Goal: Task Accomplishment & Management: Complete application form

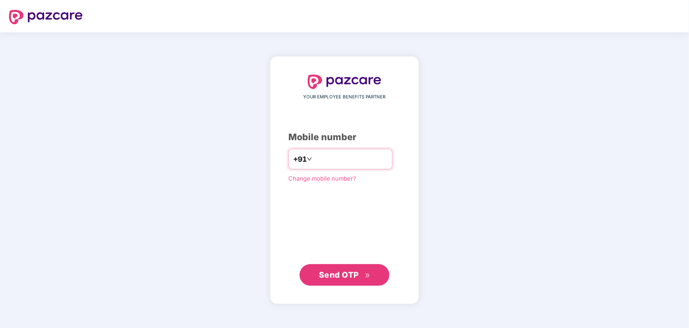
click at [324, 158] on input "number" at bounding box center [351, 159] width 74 height 14
type input "**********"
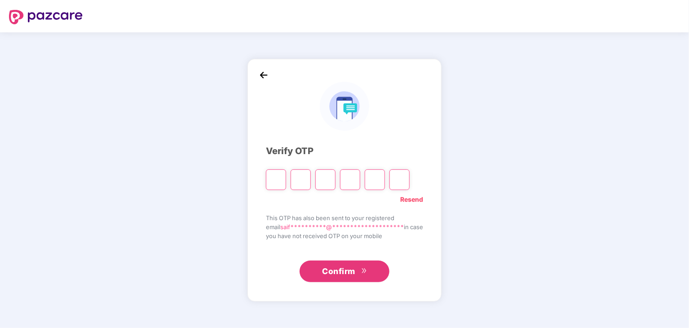
type input "*"
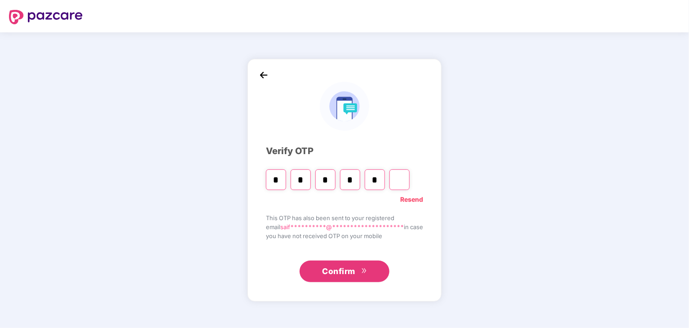
type input "*"
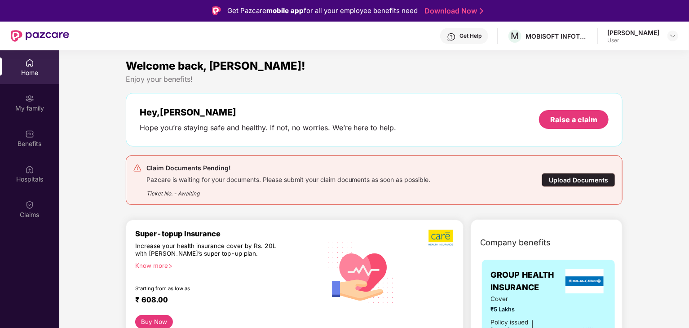
click at [578, 180] on div "Upload Documents" at bounding box center [579, 180] width 74 height 14
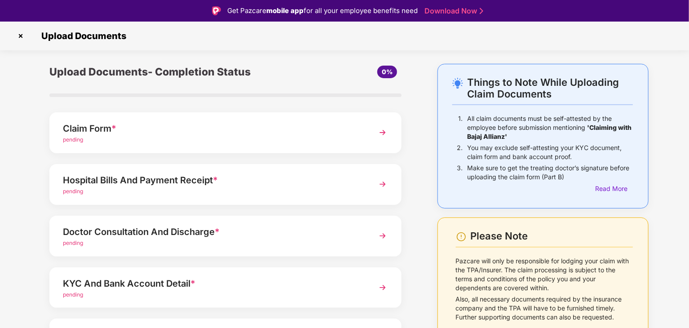
click at [153, 128] on div "Claim Form *" at bounding box center [212, 128] width 298 height 14
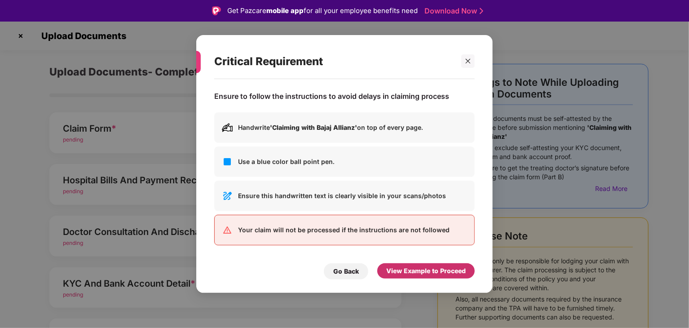
click at [425, 271] on div "View Example to Proceed" at bounding box center [427, 271] width 80 height 10
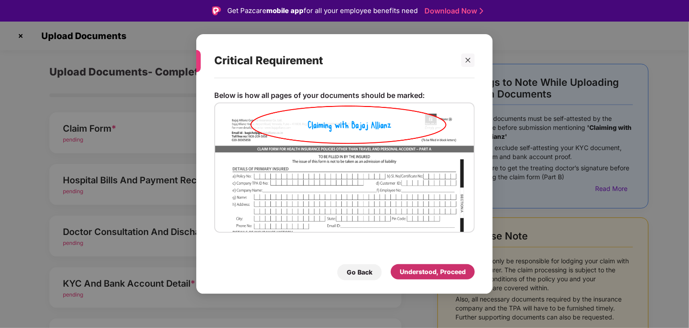
click at [425, 271] on div "Understood, Proceed" at bounding box center [433, 272] width 66 height 10
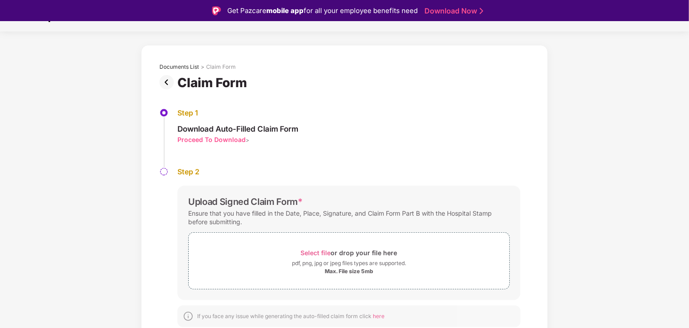
scroll to position [22, 0]
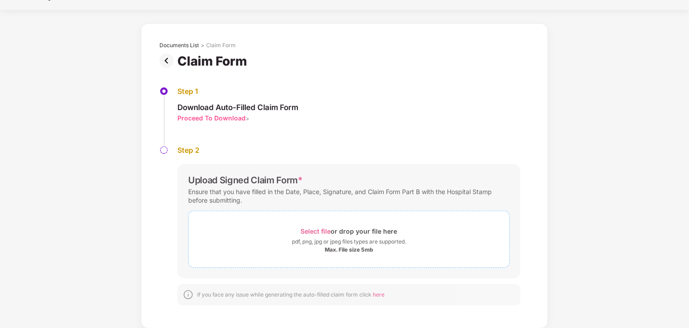
click at [314, 233] on span "Select file" at bounding box center [316, 231] width 30 height 8
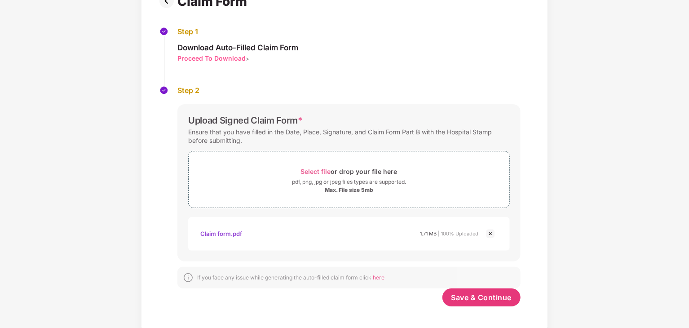
scroll to position [84, 0]
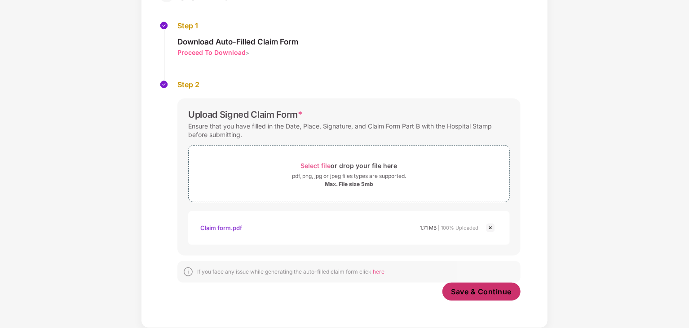
click at [474, 292] on span "Save & Continue" at bounding box center [482, 292] width 61 height 10
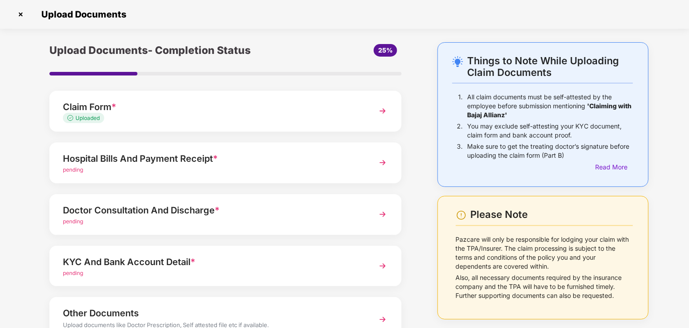
click at [143, 160] on div "Hospital Bills And Payment Receipt *" at bounding box center [212, 158] width 298 height 14
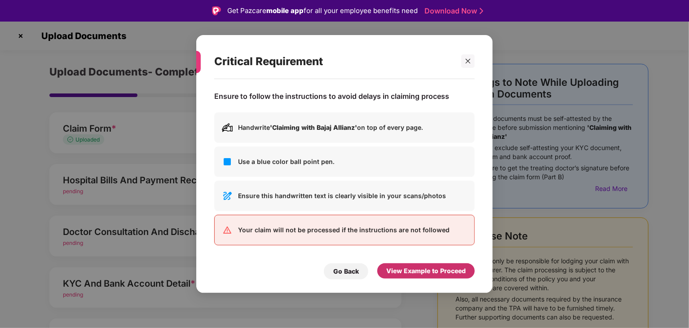
click at [429, 271] on div "View Example to Proceed" at bounding box center [427, 271] width 80 height 10
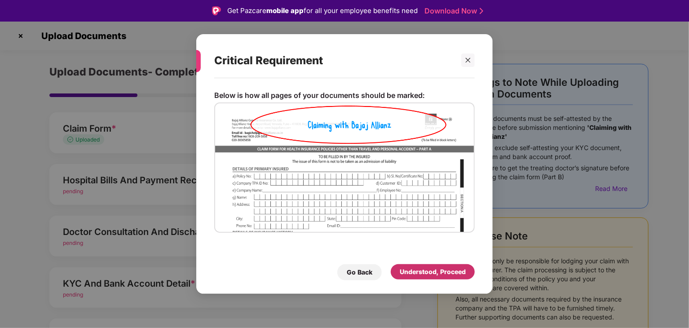
click at [422, 275] on div "Understood, Proceed" at bounding box center [433, 272] width 66 height 10
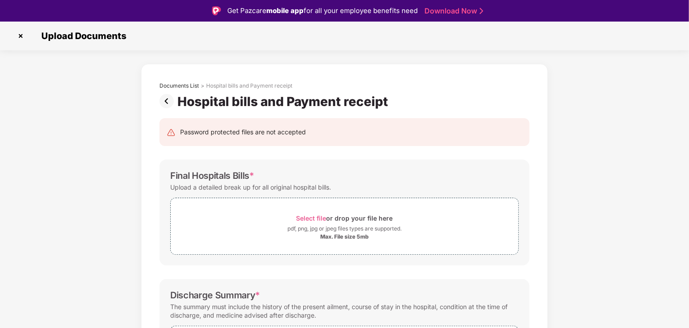
scroll to position [49, 0]
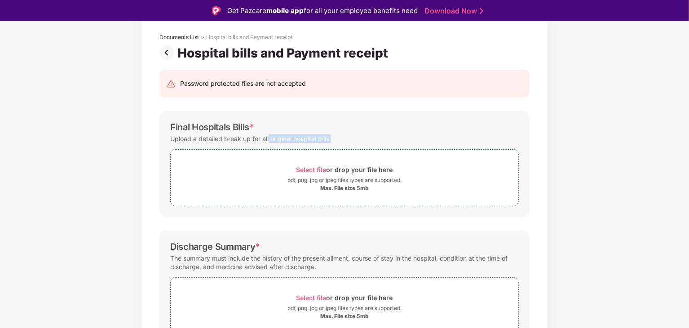
drag, startPoint x: 268, startPoint y: 138, endPoint x: 351, endPoint y: 136, distance: 83.2
click at [351, 136] on div "Upload a detailed break up for all original hospital bills." at bounding box center [344, 139] width 349 height 12
click at [318, 169] on span "Select file" at bounding box center [312, 170] width 30 height 8
click at [247, 167] on div "Select file or drop your file here" at bounding box center [345, 170] width 348 height 12
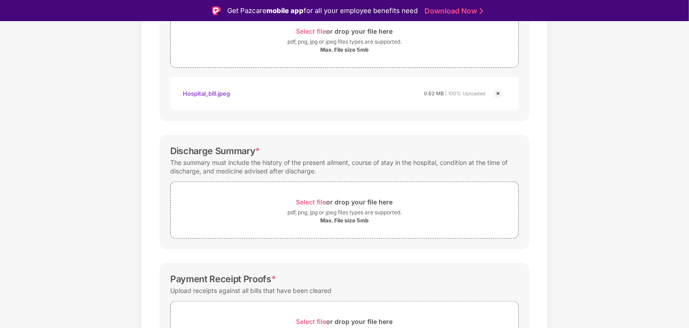
scroll to position [205, 0]
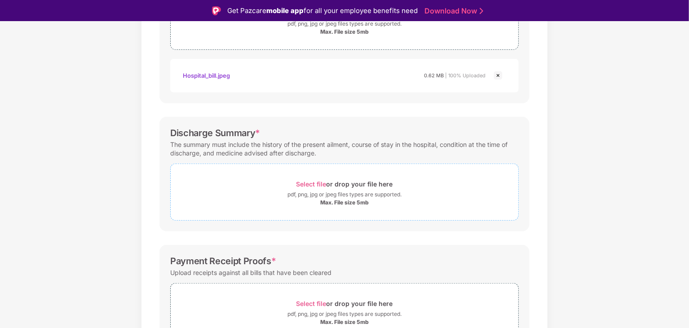
click at [276, 199] on div "Max. File size 5mb" at bounding box center [345, 202] width 348 height 7
click at [282, 192] on div "pdf, png, jpg or jpeg files types are supported." at bounding box center [345, 194] width 348 height 9
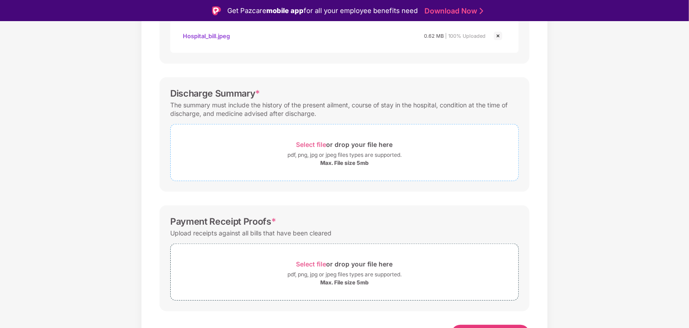
scroll to position [246, 0]
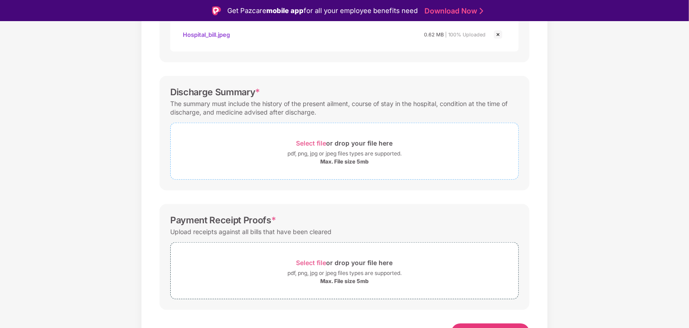
click at [271, 140] on div "Select file or drop your file here" at bounding box center [345, 143] width 348 height 12
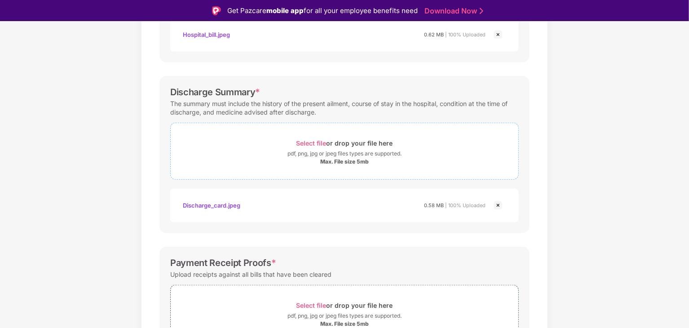
click at [267, 143] on div "Select file or drop your file here" at bounding box center [345, 143] width 348 height 12
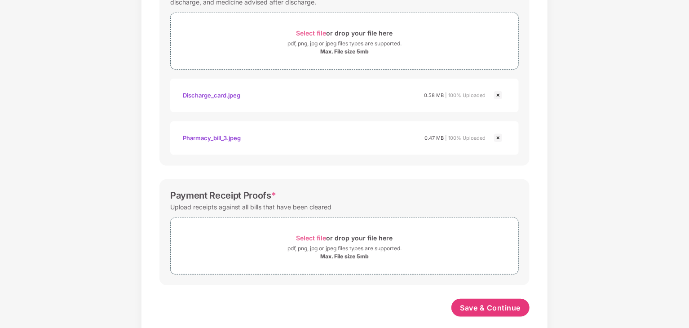
scroll to position [334, 0]
click at [283, 262] on span "Select file or drop your file here pdf, png, jpg or jpeg files types are suppor…" at bounding box center [345, 246] width 348 height 43
click at [262, 244] on div "pdf, png, jpg or jpeg files types are supported." at bounding box center [345, 248] width 348 height 9
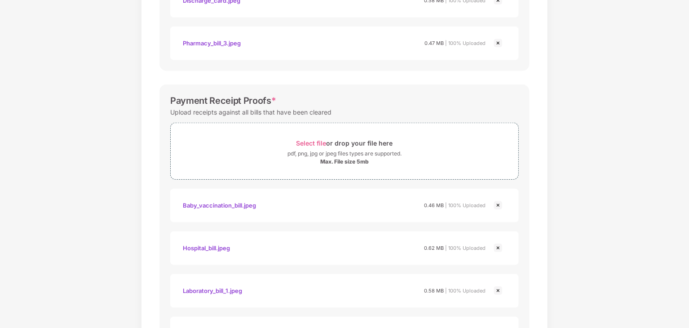
scroll to position [427, 0]
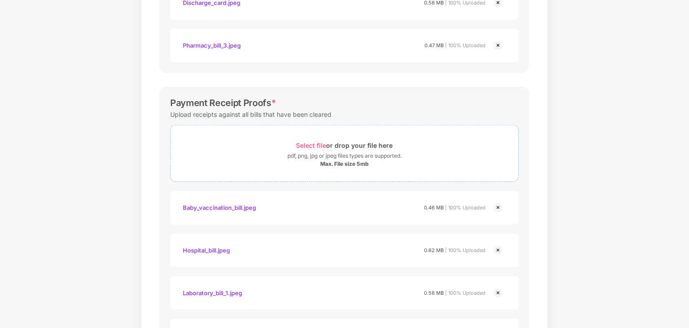
click at [402, 146] on div "Select file or drop your file here" at bounding box center [345, 145] width 348 height 12
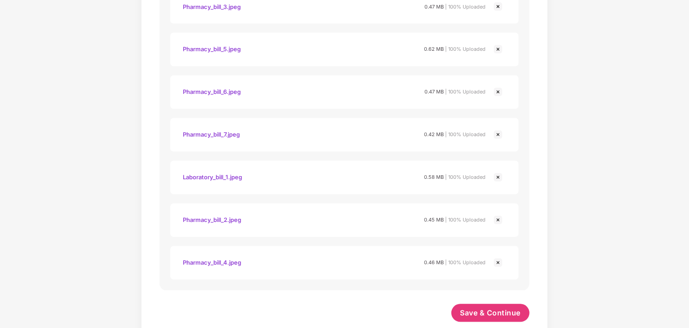
scroll to position [841, 0]
click at [497, 179] on img at bounding box center [498, 178] width 11 height 11
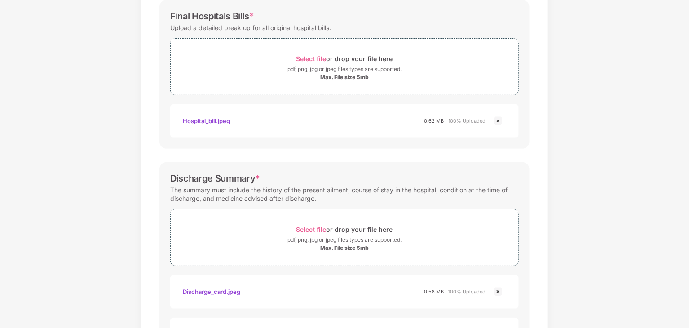
scroll to position [138, 0]
click at [270, 66] on div "pdf, png, jpg or jpeg files types are supported." at bounding box center [345, 69] width 348 height 9
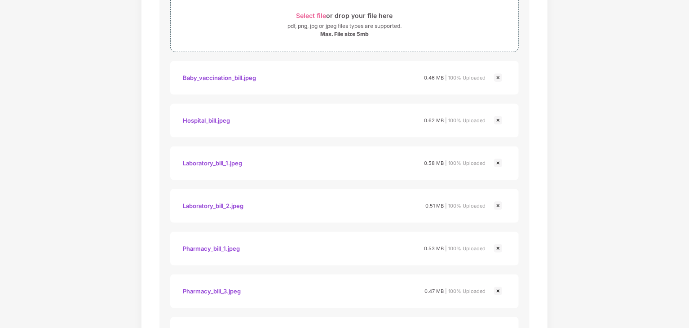
scroll to position [815, 0]
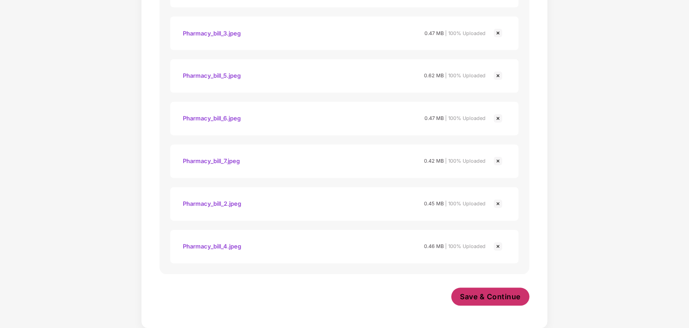
click at [484, 298] on span "Save & Continue" at bounding box center [491, 297] width 61 height 10
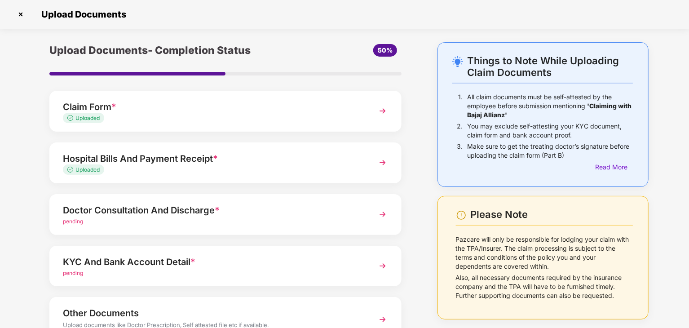
click at [216, 160] on span "*" at bounding box center [215, 158] width 5 height 11
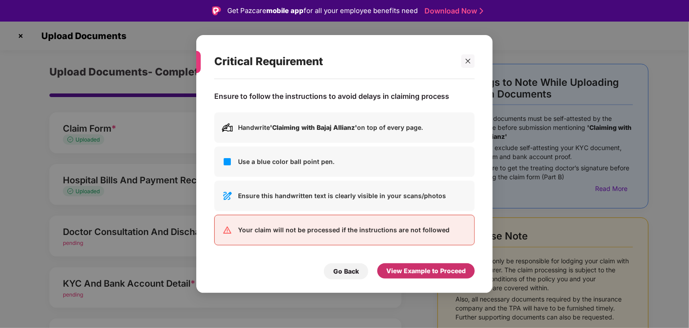
click at [409, 276] on div "View Example to Proceed" at bounding box center [427, 271] width 80 height 10
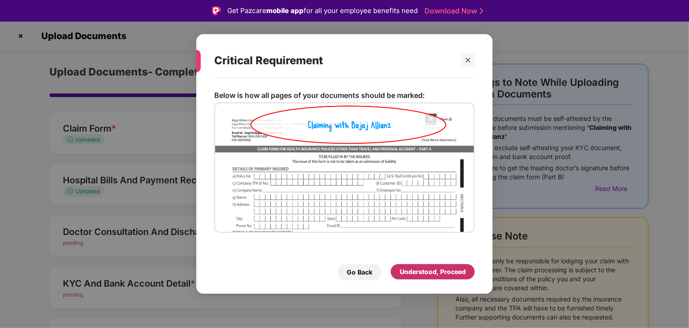
click at [409, 276] on div "Understood, Proceed" at bounding box center [433, 272] width 66 height 10
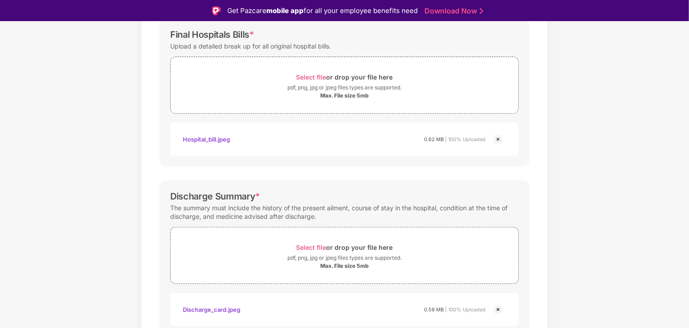
scroll to position [142, 0]
click at [361, 93] on div "Max. File size 5mb" at bounding box center [344, 94] width 49 height 7
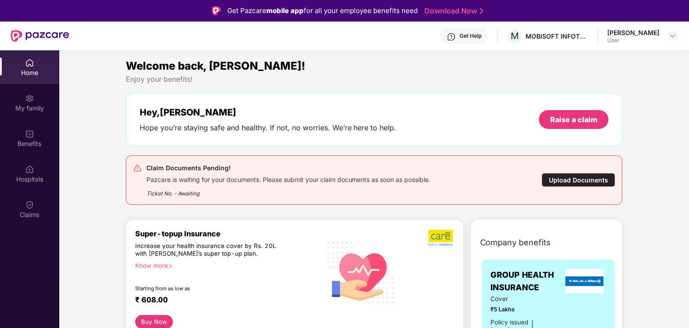
click at [577, 179] on div "Upload Documents" at bounding box center [579, 180] width 74 height 14
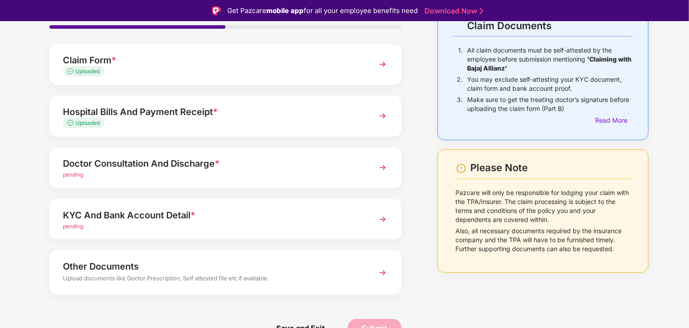
scroll to position [69, 0]
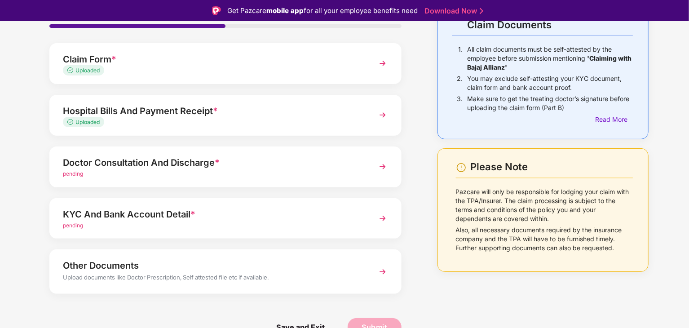
click at [169, 162] on div "Doctor Consultation And Discharge *" at bounding box center [212, 163] width 298 height 14
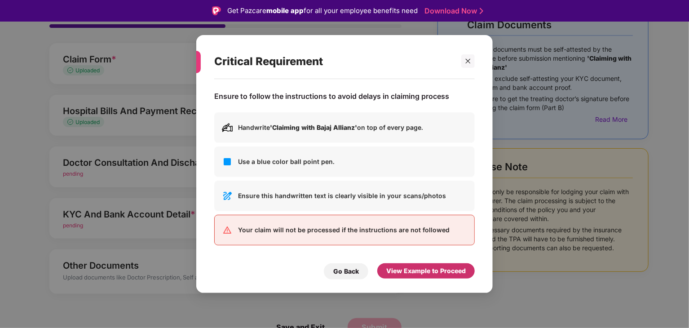
click at [435, 269] on div "View Example to Proceed" at bounding box center [427, 271] width 80 height 10
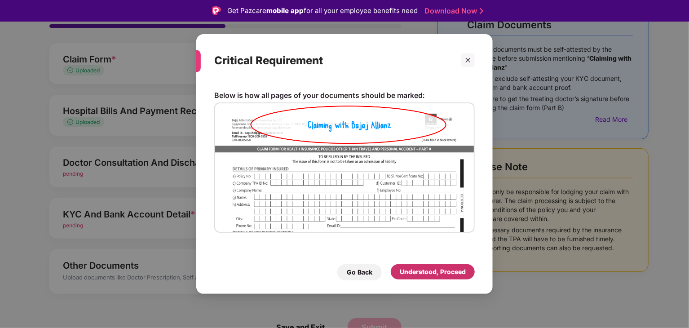
click at [435, 269] on div "Understood, Proceed" at bounding box center [433, 272] width 66 height 10
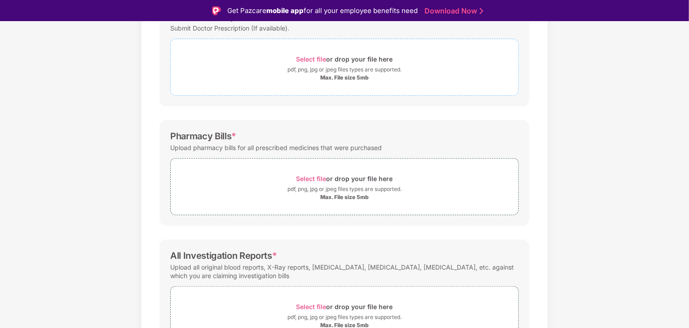
scroll to position [218, 0]
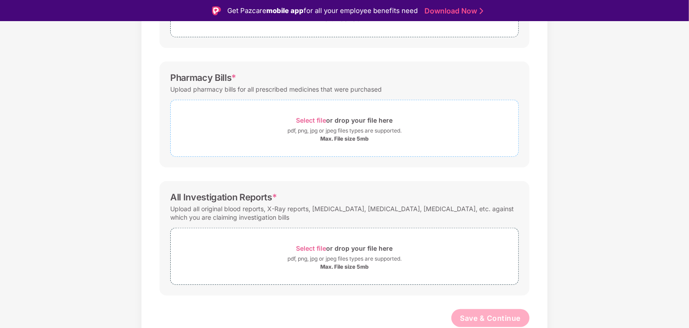
click at [253, 139] on div "Max. File size 5mb" at bounding box center [345, 138] width 348 height 7
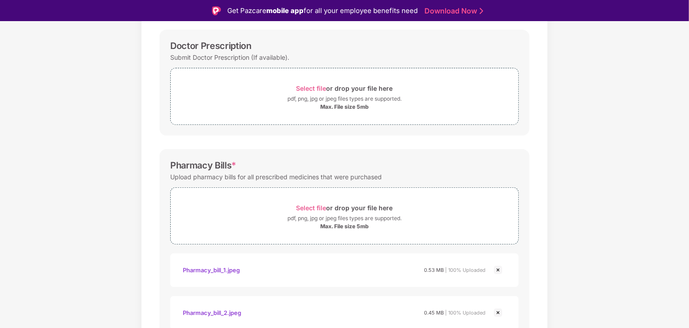
scroll to position [131, 0]
click at [261, 220] on div "pdf, png, jpg or jpeg files types are supported." at bounding box center [345, 217] width 348 height 9
click at [231, 209] on div "Select file or drop your file here" at bounding box center [345, 207] width 348 height 12
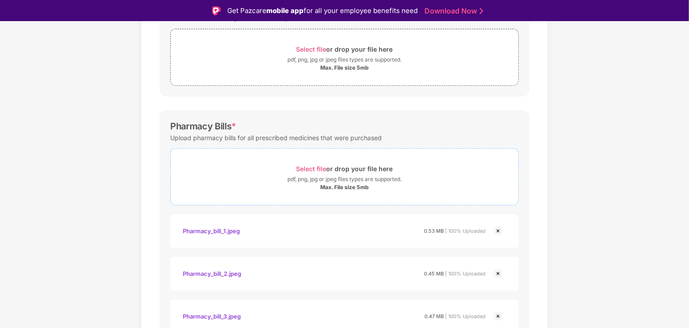
scroll to position [169, 0]
click at [411, 158] on span "Select file or drop your file here pdf, png, jpg or jpeg files types are suppor…" at bounding box center [345, 177] width 348 height 43
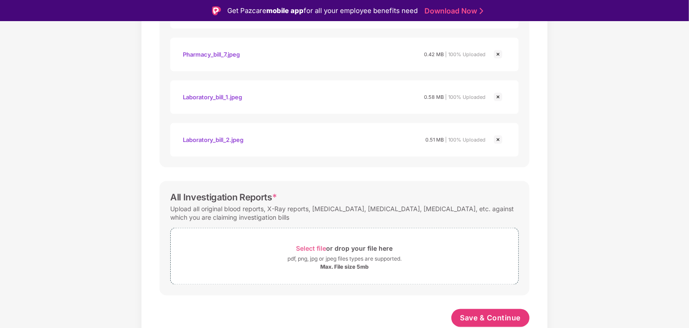
scroll to position [22, 0]
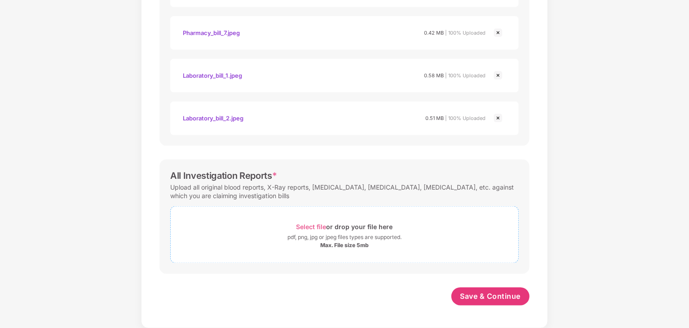
click at [241, 233] on div "pdf, png, jpg or jpeg files types are supported." at bounding box center [345, 237] width 348 height 9
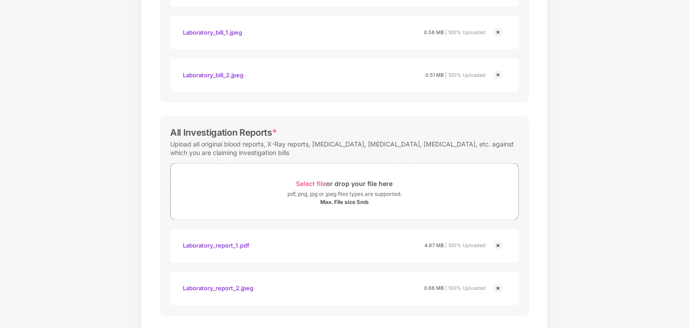
scroll to position [687, 0]
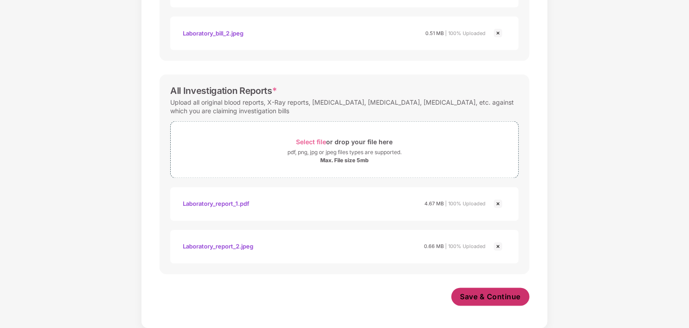
click at [485, 298] on span "Save & Continue" at bounding box center [491, 297] width 61 height 10
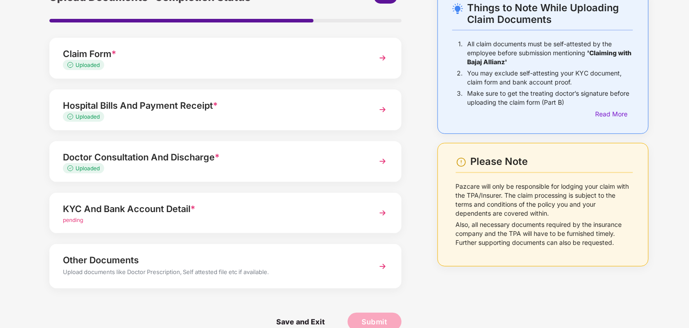
scroll to position [69, 0]
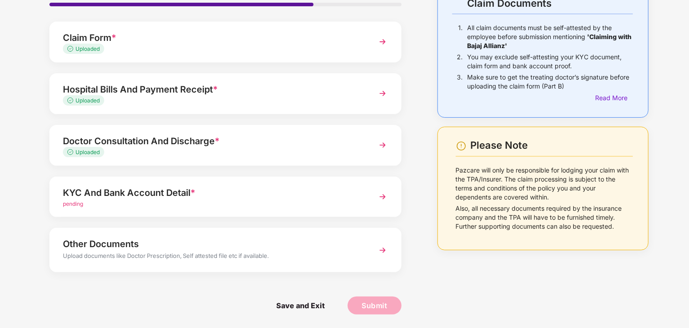
click at [168, 200] on div "pending" at bounding box center [212, 204] width 298 height 9
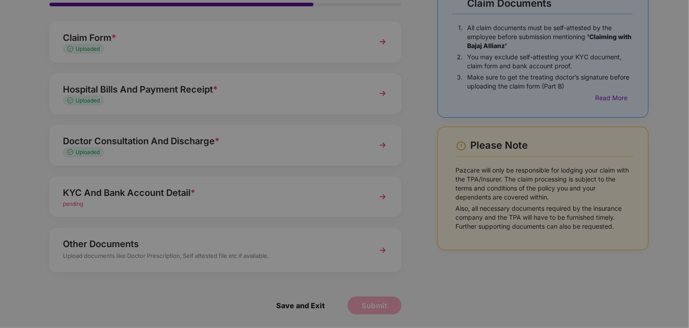
scroll to position [0, 0]
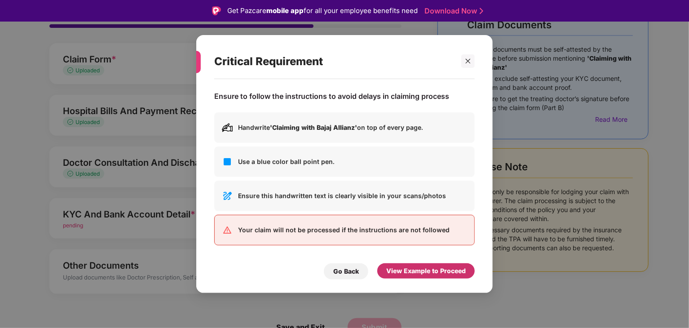
click at [420, 271] on div "View Example to Proceed" at bounding box center [427, 271] width 80 height 10
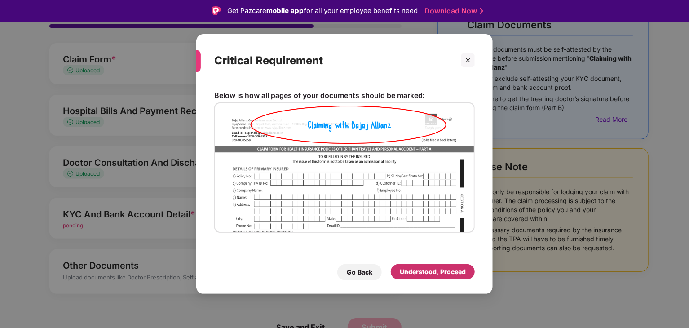
click at [408, 272] on div "Understood, Proceed" at bounding box center [433, 272] width 66 height 10
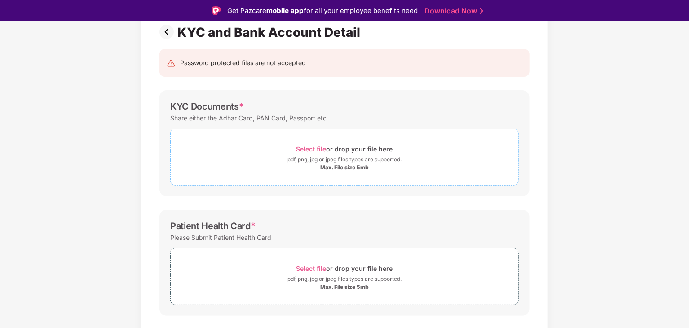
click at [267, 169] on div "Max. File size 5mb" at bounding box center [345, 167] width 348 height 7
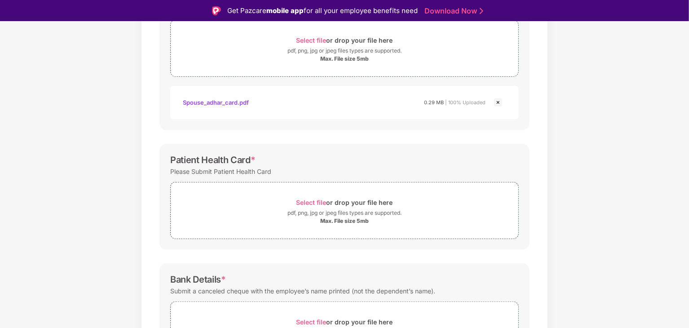
scroll to position [179, 0]
click at [261, 214] on div "pdf, png, jpg or jpeg files types are supported." at bounding box center [345, 212] width 348 height 9
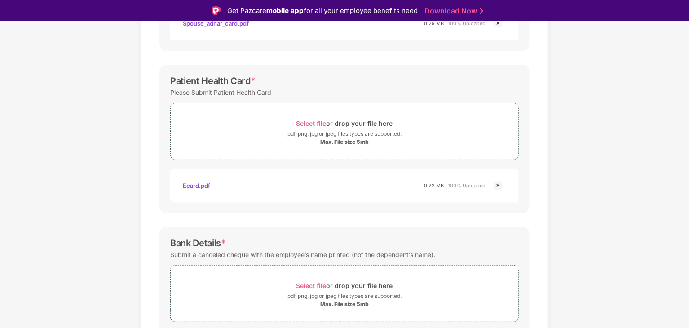
scroll to position [294, 0]
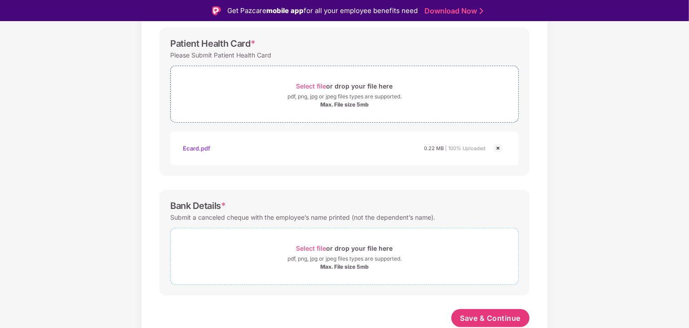
click at [383, 257] on div "pdf, png, jpg or jpeg files types are supported." at bounding box center [345, 258] width 114 height 9
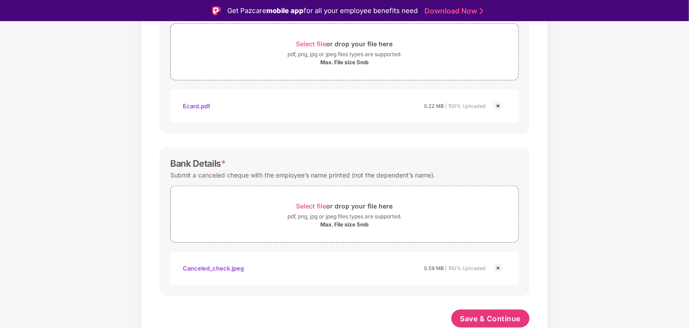
scroll to position [22, 0]
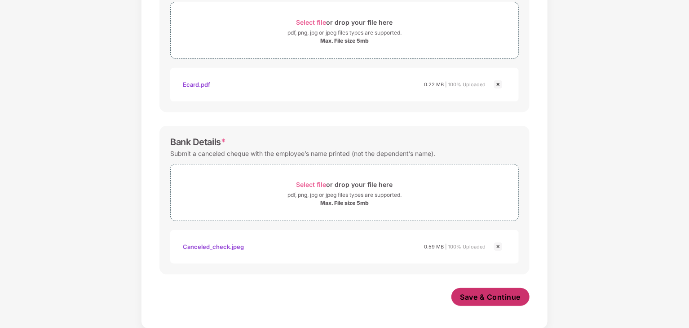
click at [492, 298] on span "Save & Continue" at bounding box center [491, 297] width 61 height 10
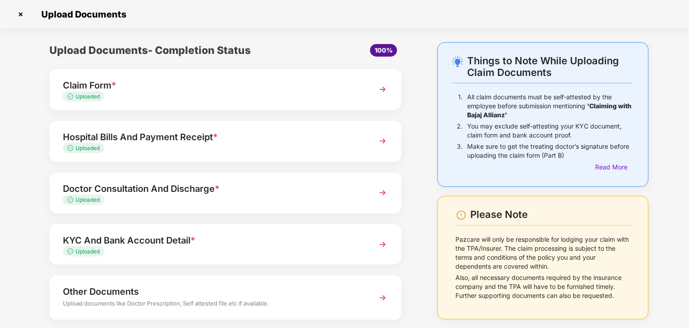
click at [268, 92] on div "Claim Form *" at bounding box center [212, 85] width 298 height 14
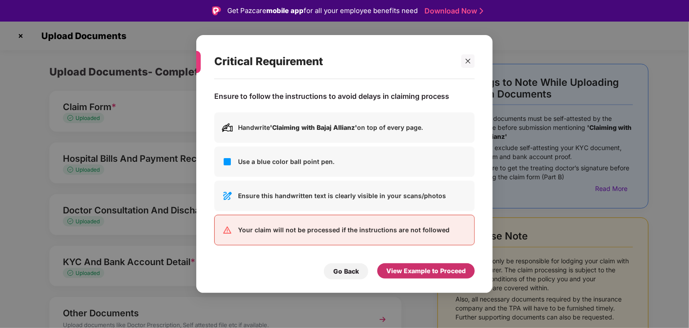
click at [428, 272] on div "View Example to Proceed" at bounding box center [427, 271] width 80 height 10
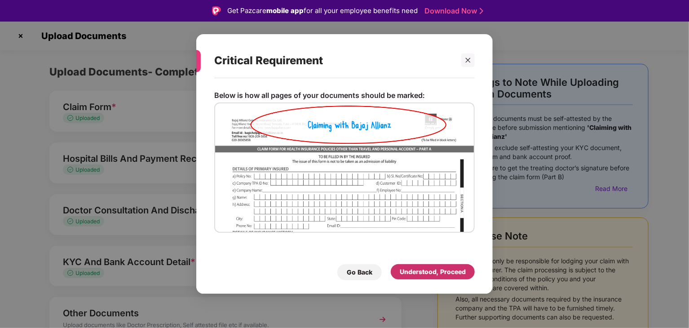
click at [428, 272] on div "Understood, Proceed" at bounding box center [433, 272] width 66 height 10
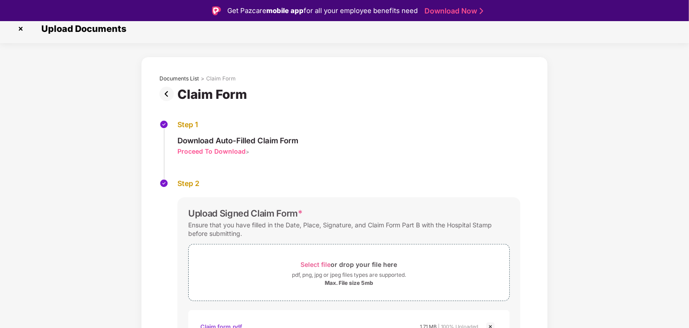
scroll to position [5, 0]
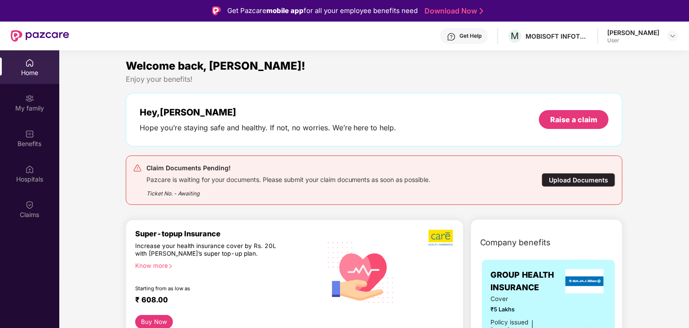
click at [590, 180] on div "Upload Documents" at bounding box center [579, 180] width 74 height 14
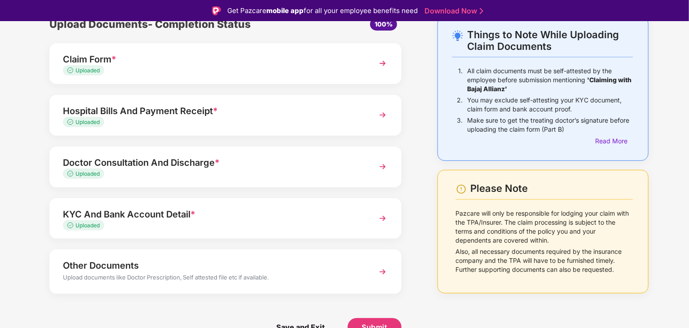
click at [224, 119] on div "Uploaded" at bounding box center [212, 122] width 298 height 9
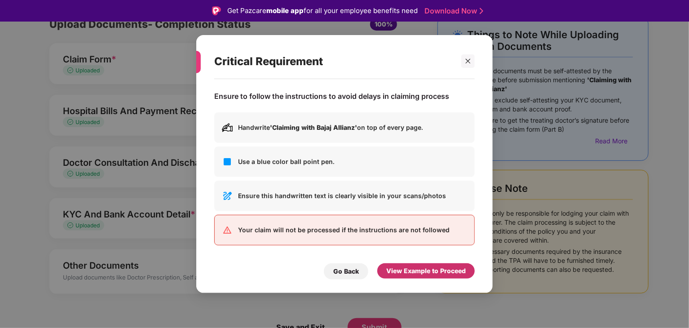
click at [441, 276] on div "View Example to Proceed" at bounding box center [427, 270] width 98 height 15
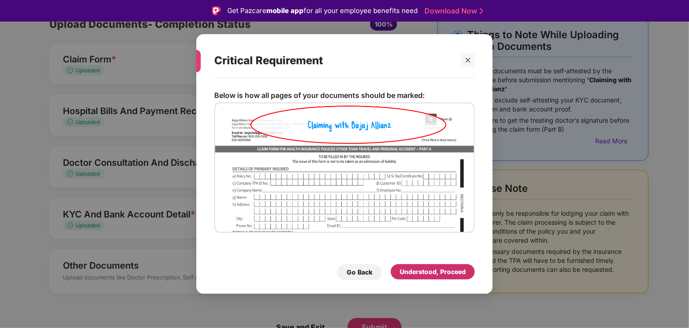
click at [425, 276] on div "Understood, Proceed" at bounding box center [433, 272] width 66 height 10
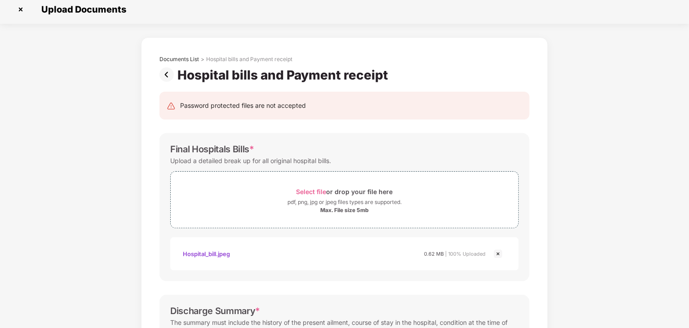
scroll to position [4, 0]
click at [166, 76] on img at bounding box center [169, 75] width 18 height 14
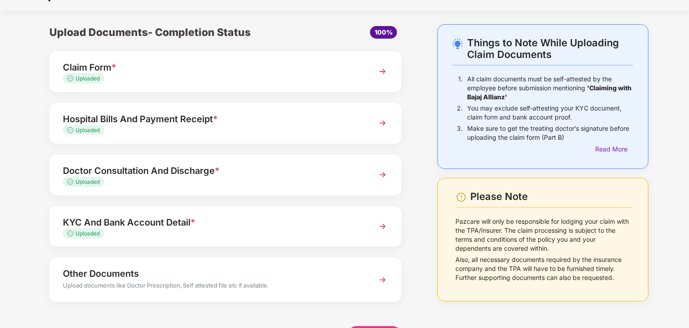
scroll to position [19, 0]
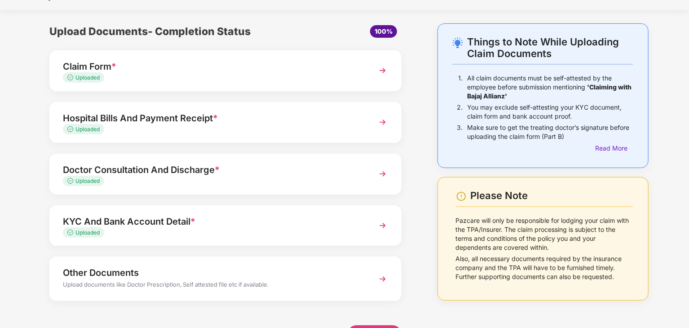
click at [204, 182] on div "Uploaded" at bounding box center [212, 181] width 298 height 9
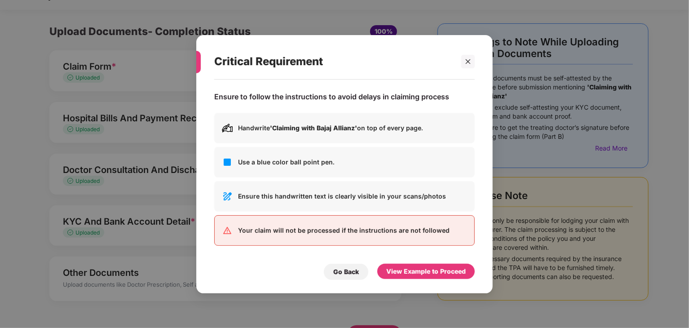
scroll to position [0, 0]
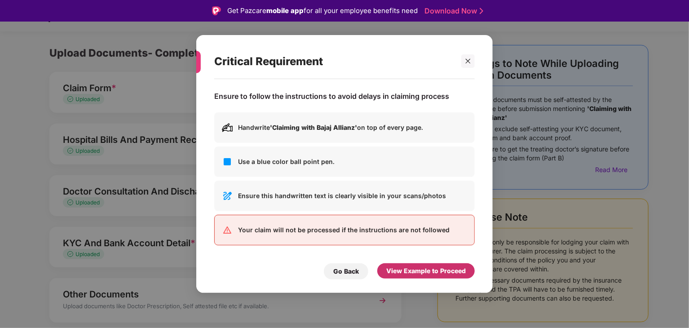
click at [410, 272] on div "View Example to Proceed" at bounding box center [427, 271] width 80 height 10
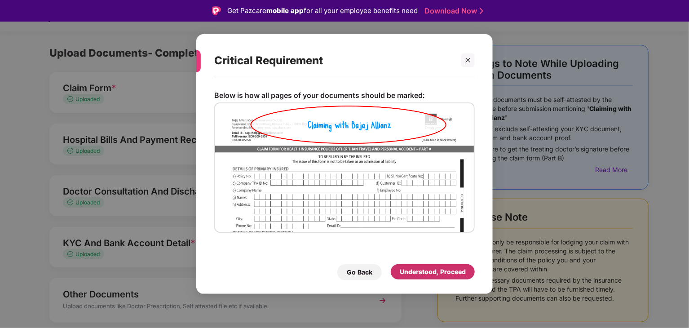
click at [440, 274] on div "Understood, Proceed" at bounding box center [433, 272] width 66 height 10
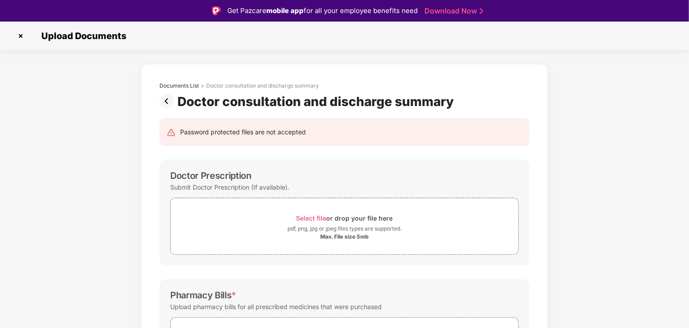
click at [167, 98] on img at bounding box center [169, 101] width 18 height 14
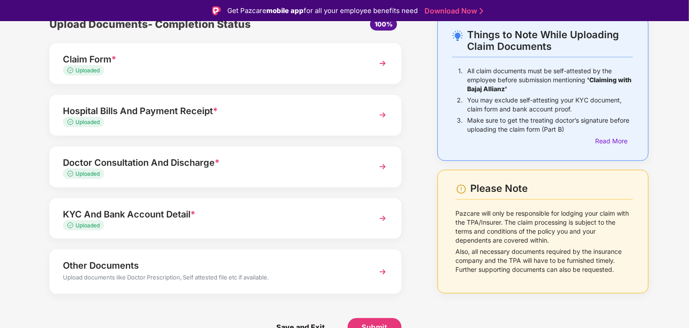
scroll to position [22, 0]
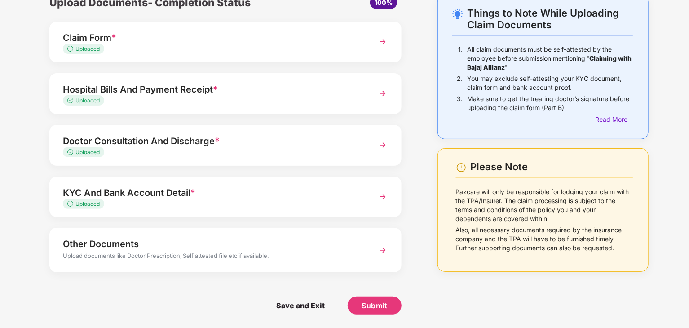
click at [165, 99] on div "Uploaded" at bounding box center [212, 101] width 298 height 9
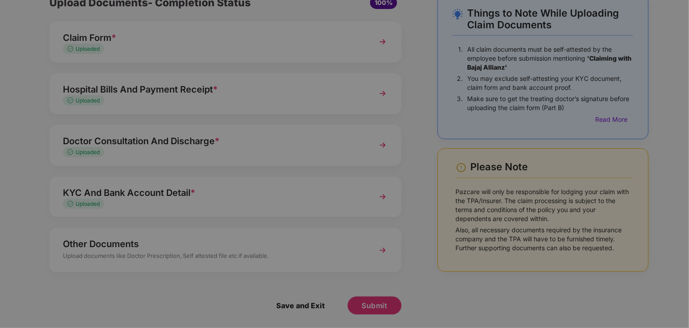
scroll to position [0, 0]
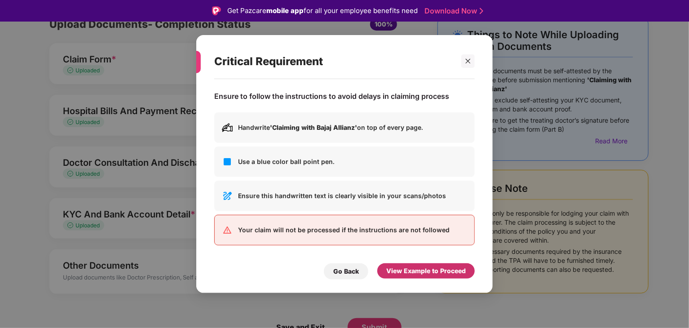
click at [437, 274] on div "View Example to Proceed" at bounding box center [427, 271] width 80 height 10
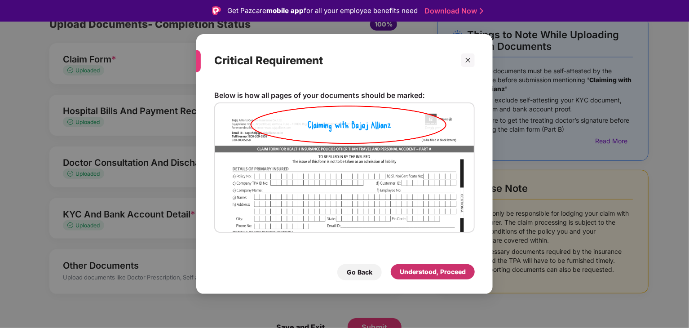
click at [437, 274] on div "Understood, Proceed" at bounding box center [433, 272] width 66 height 10
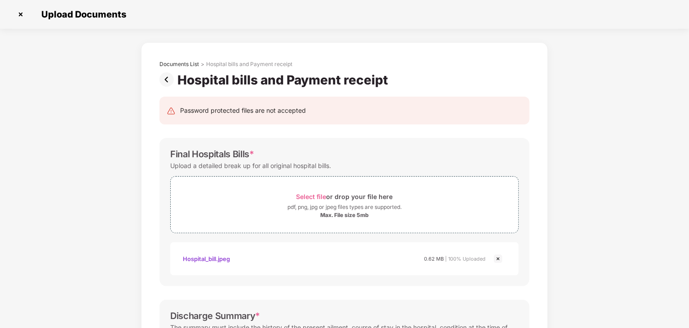
click at [167, 80] on img at bounding box center [169, 79] width 18 height 14
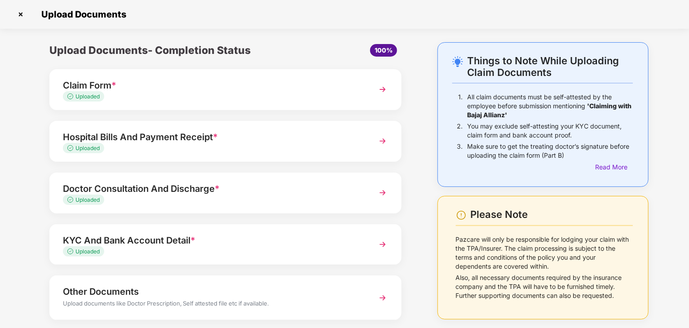
scroll to position [48, 0]
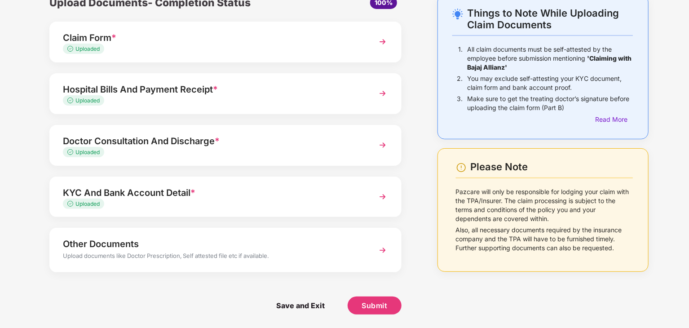
click at [218, 191] on div "KYC And Bank Account Detail *" at bounding box center [212, 193] width 298 height 14
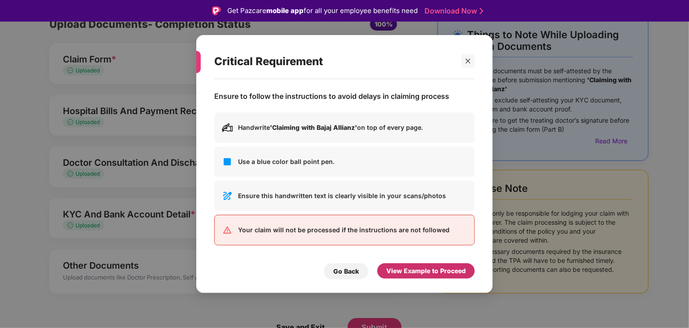
click at [409, 272] on div "View Example to Proceed" at bounding box center [427, 271] width 80 height 10
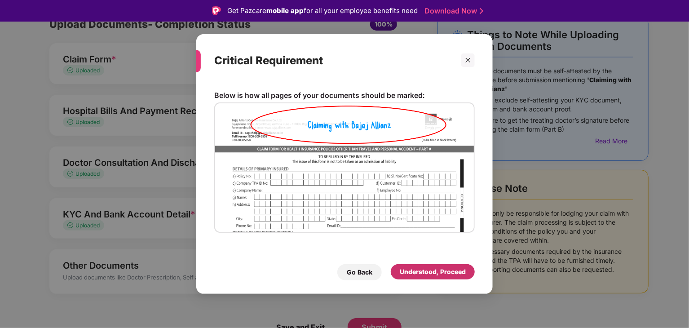
click at [427, 276] on div "Understood, Proceed" at bounding box center [433, 272] width 66 height 10
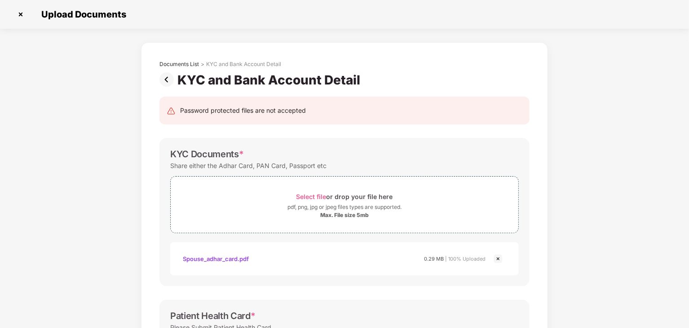
click at [168, 83] on img at bounding box center [169, 79] width 18 height 14
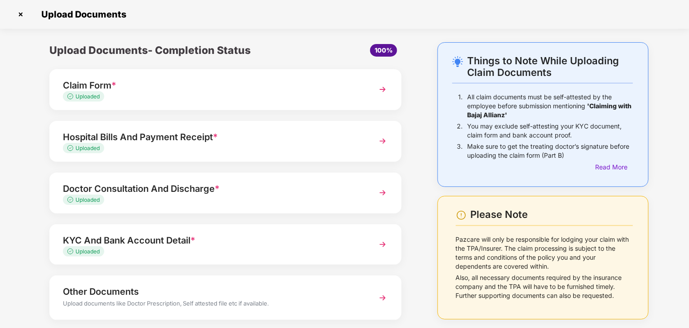
scroll to position [48, 0]
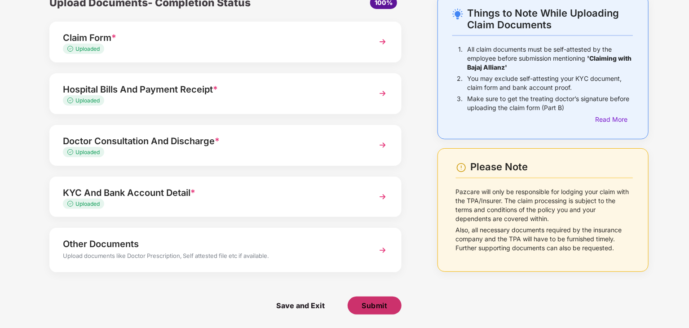
click at [374, 305] on span "Submit" at bounding box center [375, 306] width 26 height 10
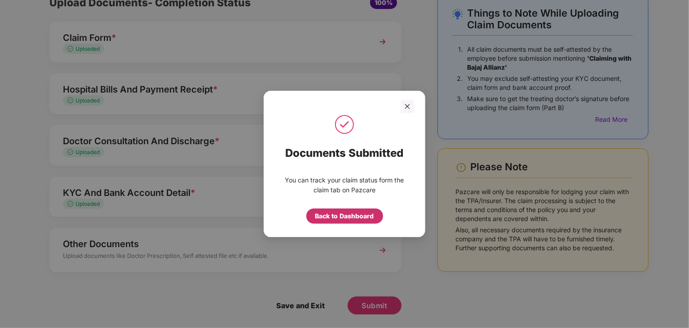
click at [356, 213] on div "Back to Dashboard" at bounding box center [345, 216] width 59 height 10
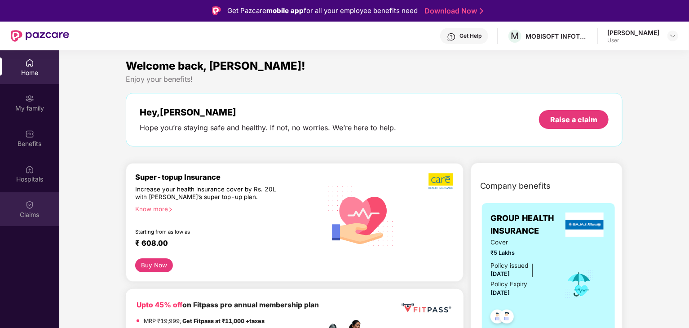
click at [25, 216] on div "Claims" at bounding box center [29, 214] width 59 height 9
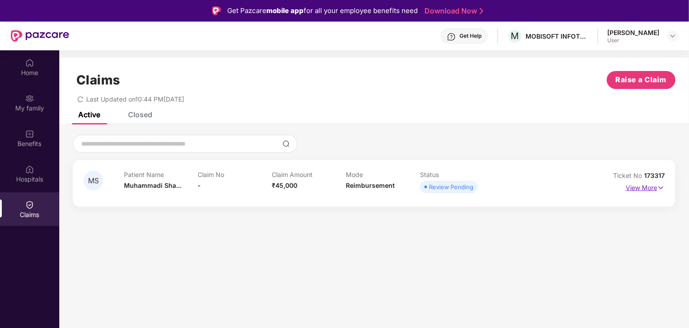
click at [660, 189] on img at bounding box center [662, 188] width 8 height 10
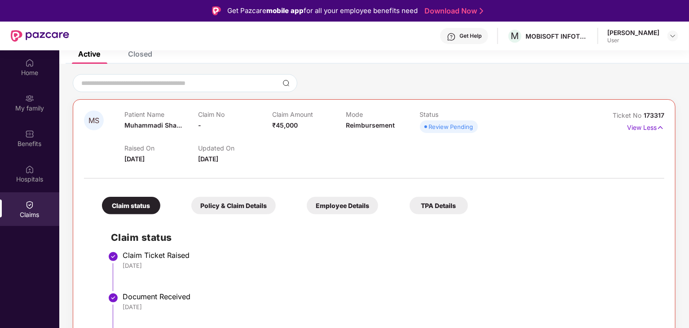
scroll to position [50, 0]
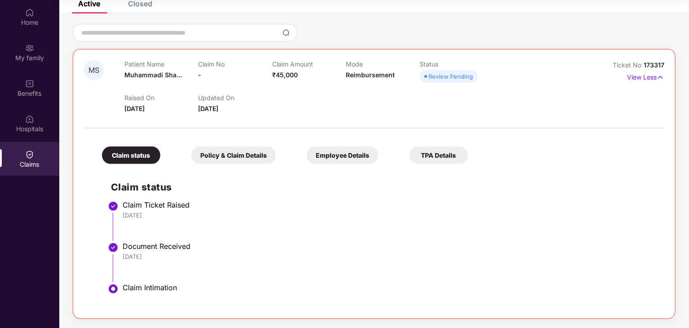
click at [230, 159] on div "Policy & Claim Details" at bounding box center [233, 156] width 84 height 18
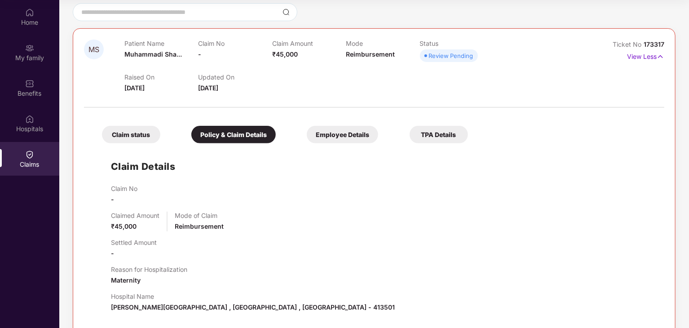
scroll to position [78, 0]
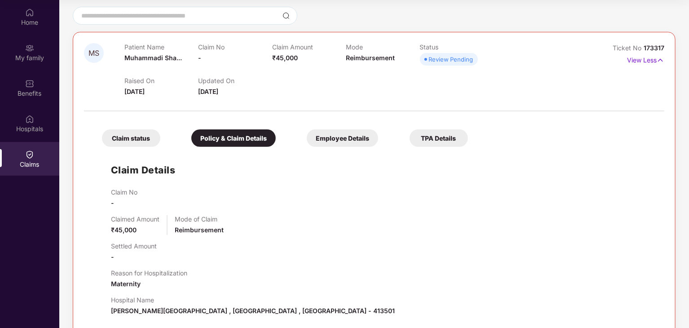
click at [347, 133] on div "Employee Details" at bounding box center [342, 138] width 71 height 18
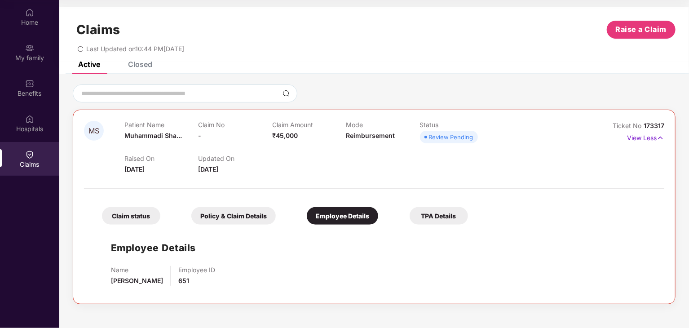
scroll to position [0, 0]
click at [437, 213] on div "TPA Details" at bounding box center [439, 216] width 58 height 18
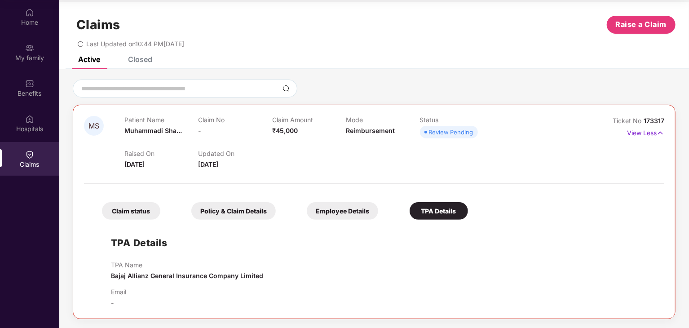
scroll to position [4, 0]
click at [129, 211] on div "Claim status" at bounding box center [131, 212] width 58 height 18
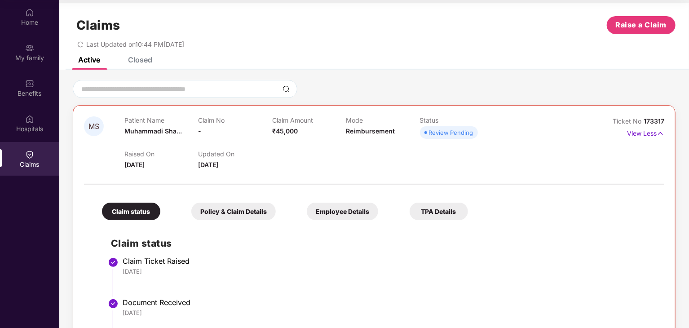
scroll to position [61, 0]
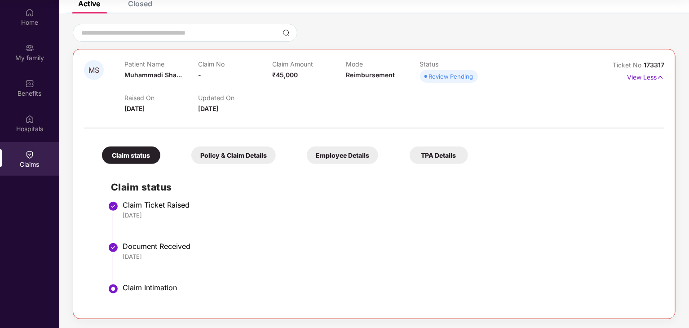
click at [233, 152] on div "Policy & Claim Details" at bounding box center [233, 156] width 84 height 18
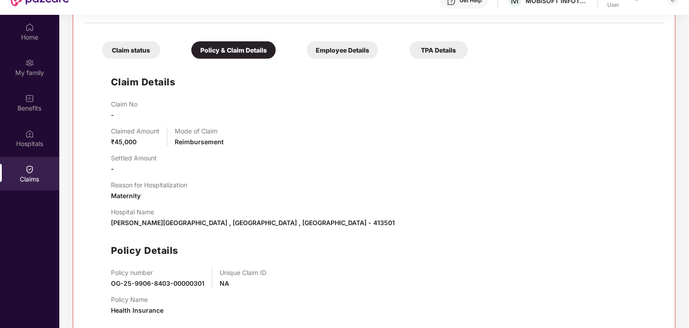
scroll to position [33, 0]
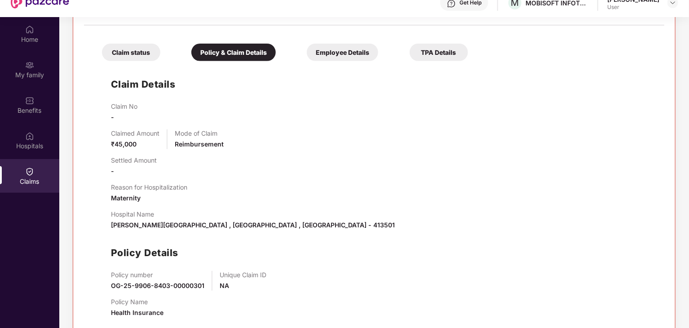
click at [340, 58] on div "Employee Details" at bounding box center [342, 53] width 71 height 18
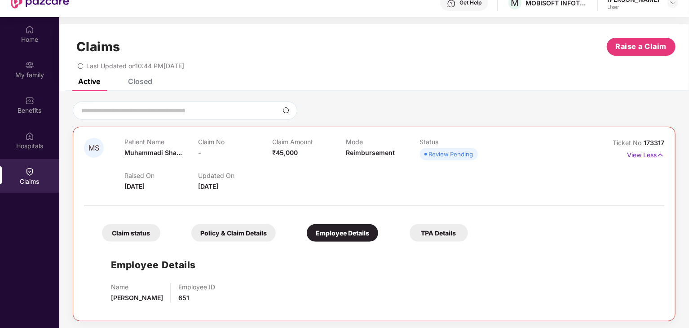
scroll to position [50, 0]
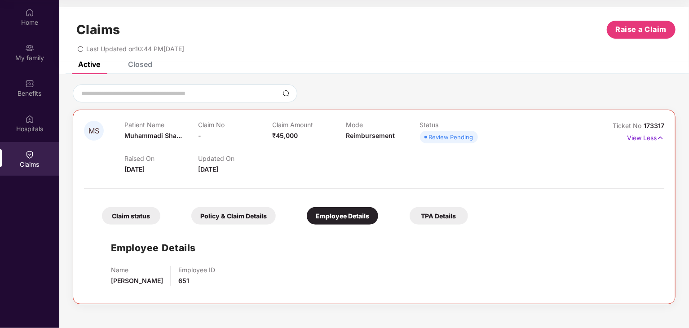
click at [435, 218] on div "TPA Details" at bounding box center [439, 216] width 58 height 18
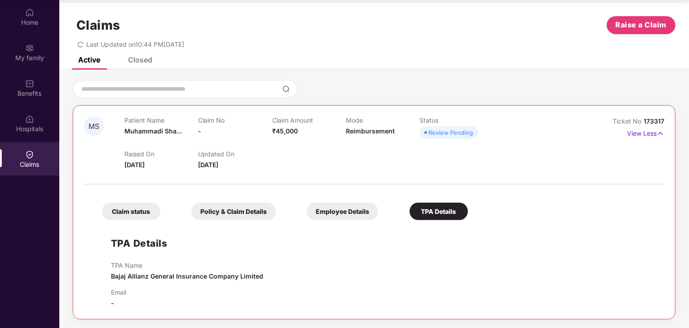
scroll to position [4, 0]
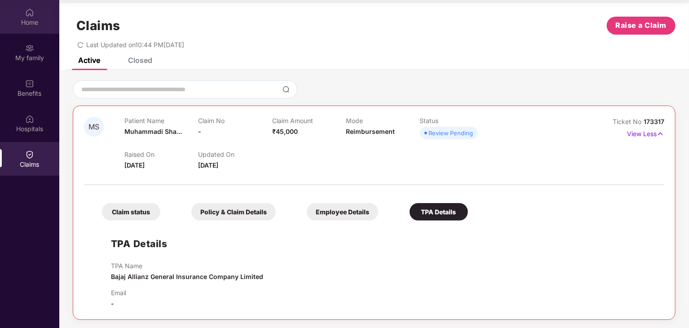
click at [32, 25] on div "Home" at bounding box center [29, 22] width 59 height 9
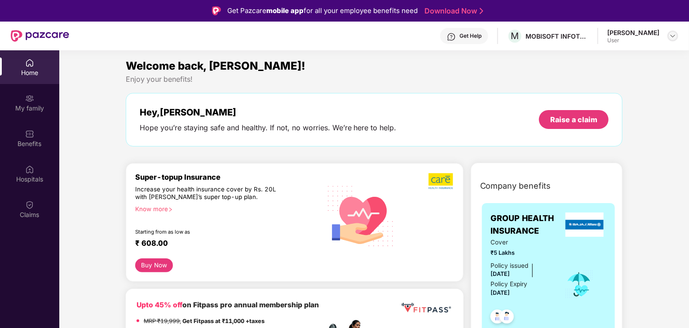
click at [670, 38] on img at bounding box center [673, 35] width 7 height 7
click at [597, 60] on div "Logout" at bounding box center [631, 58] width 117 height 18
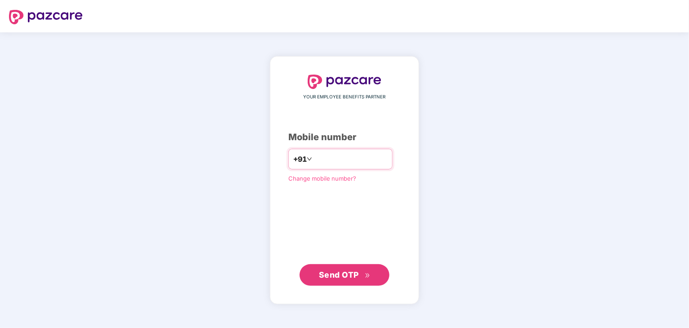
type input "**********"
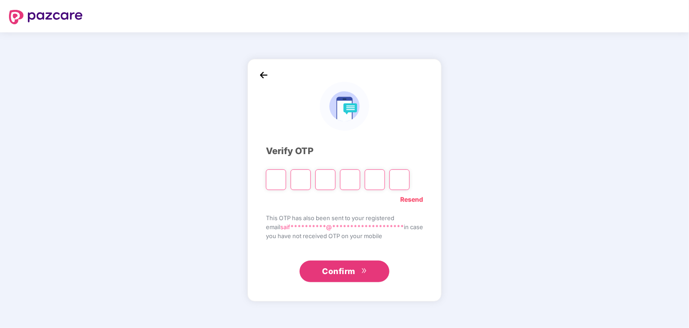
type input "*"
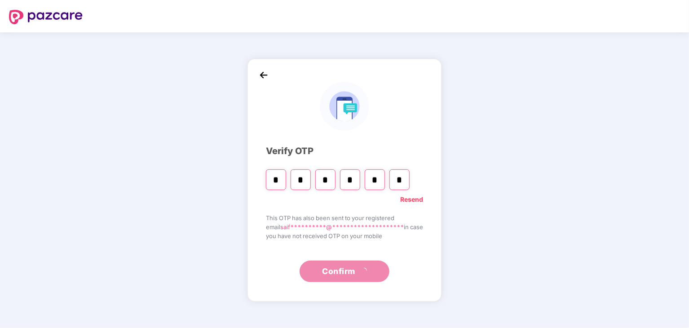
type input "*"
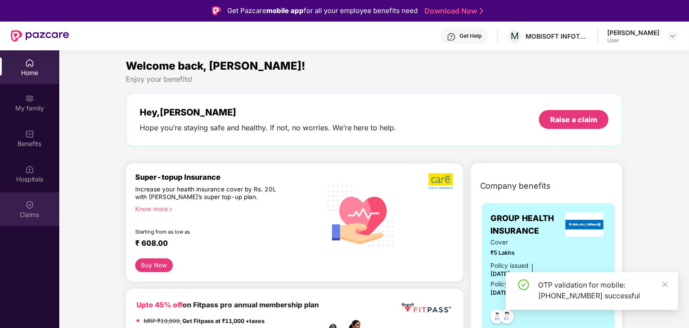
click at [39, 209] on div "Claims" at bounding box center [29, 209] width 59 height 34
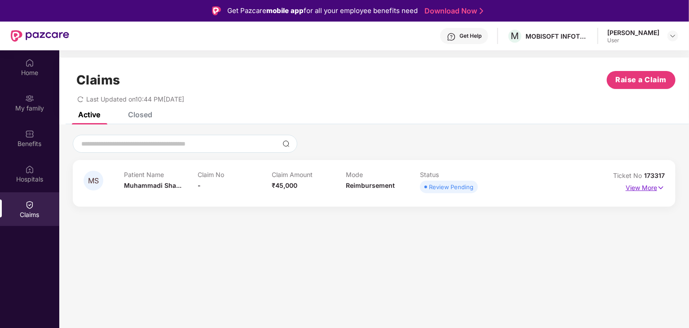
click at [660, 188] on img at bounding box center [662, 188] width 8 height 10
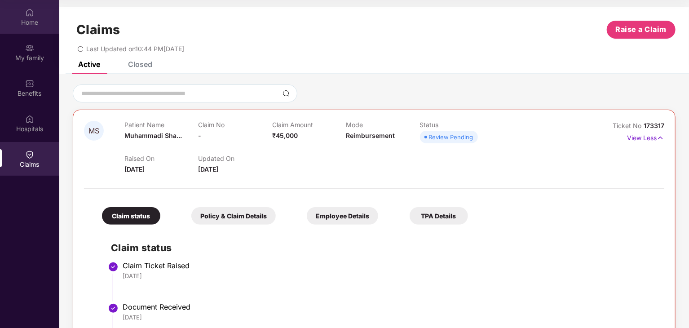
click at [36, 15] on div "Home" at bounding box center [29, 17] width 59 height 34
